Goal: Transaction & Acquisition: Download file/media

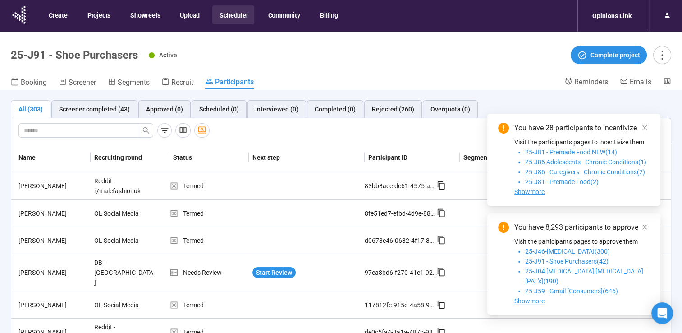
click at [247, 12] on button "Scheduler" at bounding box center [233, 14] width 42 height 19
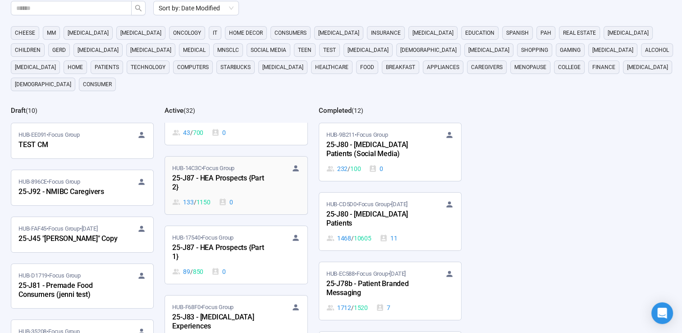
scroll to position [1218, 0]
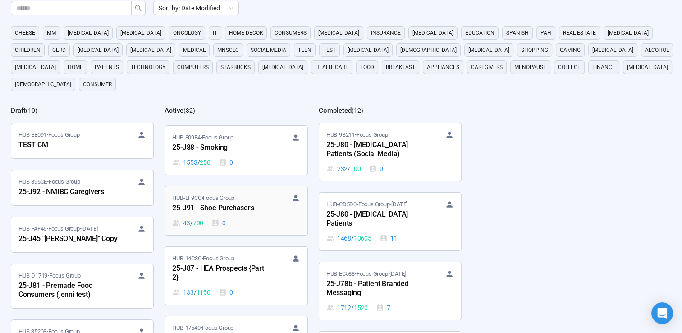
click at [230, 203] on div "25-J91 - Shoe Purchasers" at bounding box center [221, 209] width 99 height 12
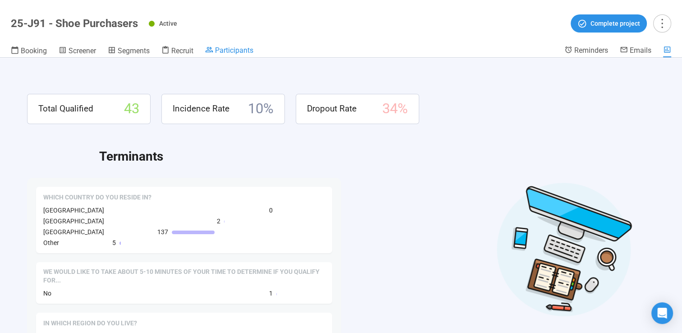
click at [235, 51] on span "Participants" at bounding box center [234, 50] width 38 height 9
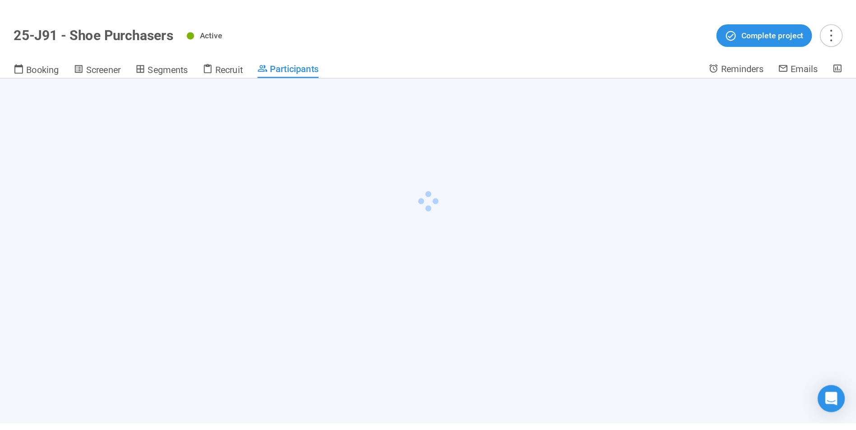
scroll to position [32, 0]
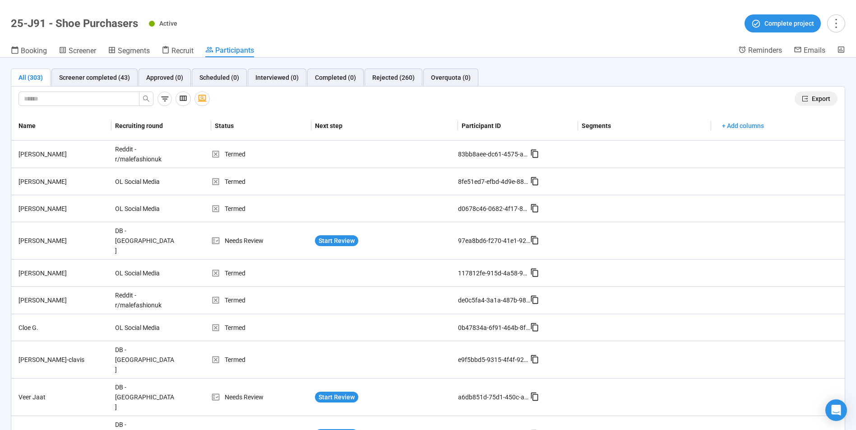
click at [689, 102] on span "Export" at bounding box center [820, 99] width 18 height 10
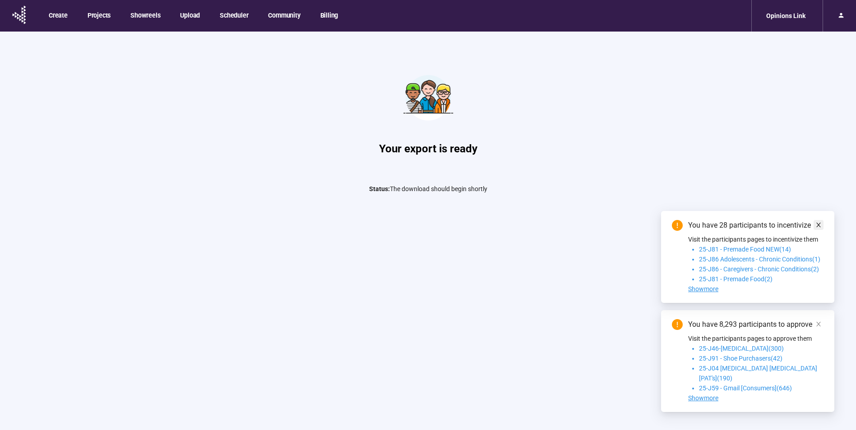
click at [822, 230] on link at bounding box center [818, 225] width 10 height 10
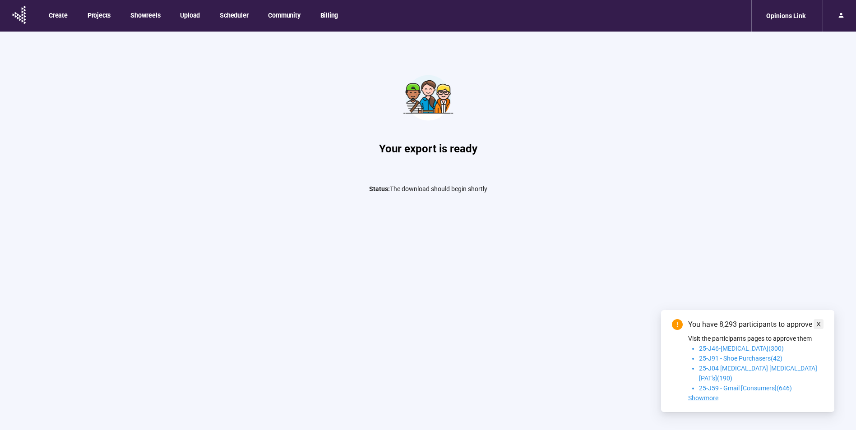
click at [820, 327] on icon "close" at bounding box center [818, 324] width 6 height 6
